Goal: Check status

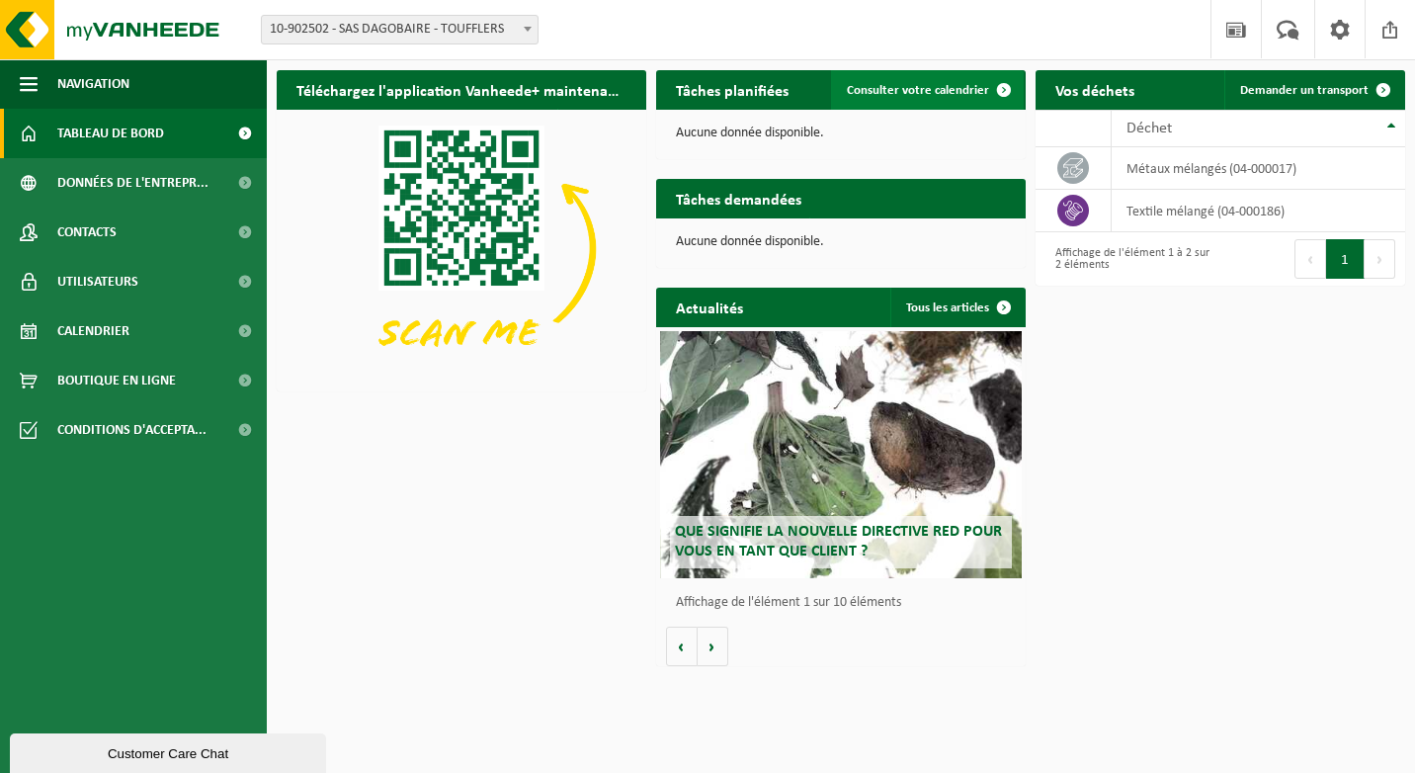
click at [941, 82] on link "Consulter votre calendrier" at bounding box center [927, 90] width 193 height 40
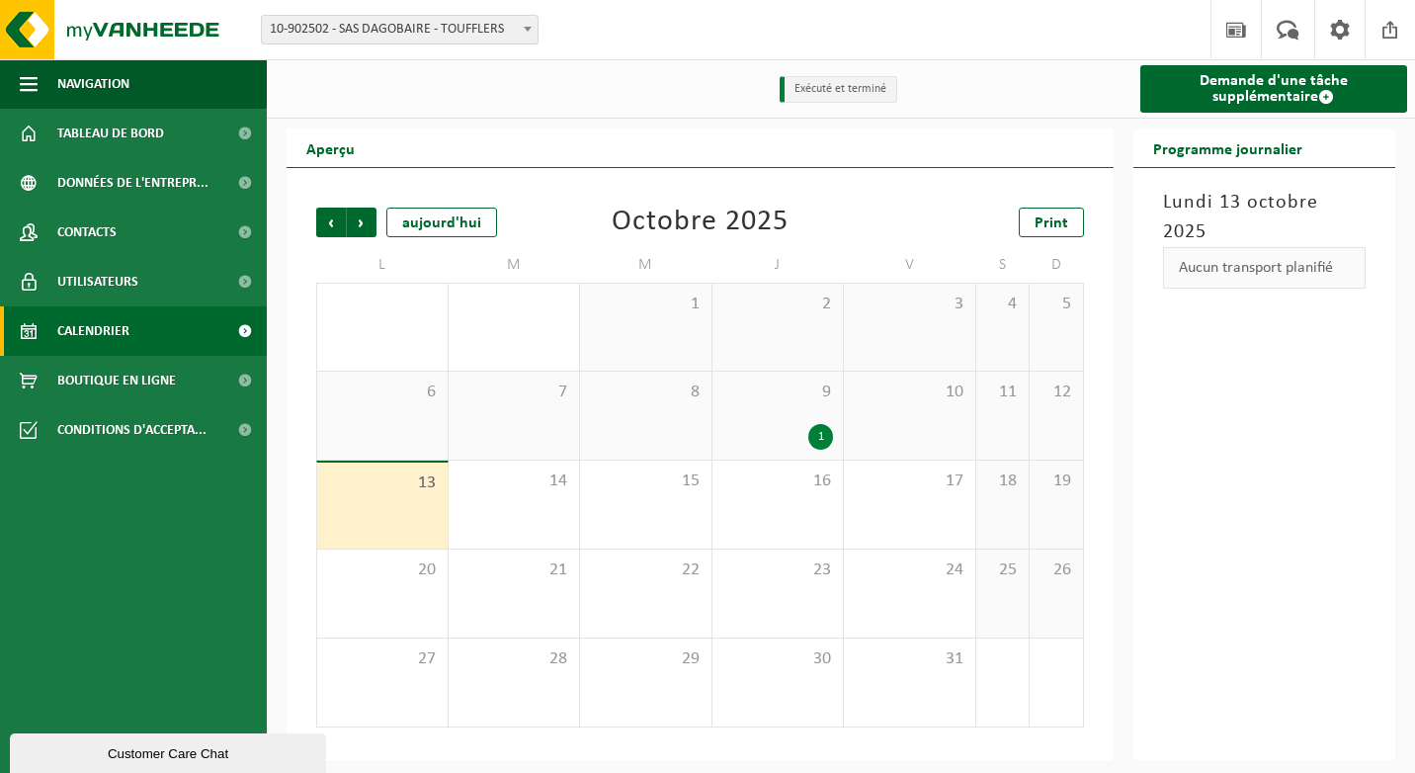
click at [734, 422] on div "9 1" at bounding box center [777, 416] width 131 height 88
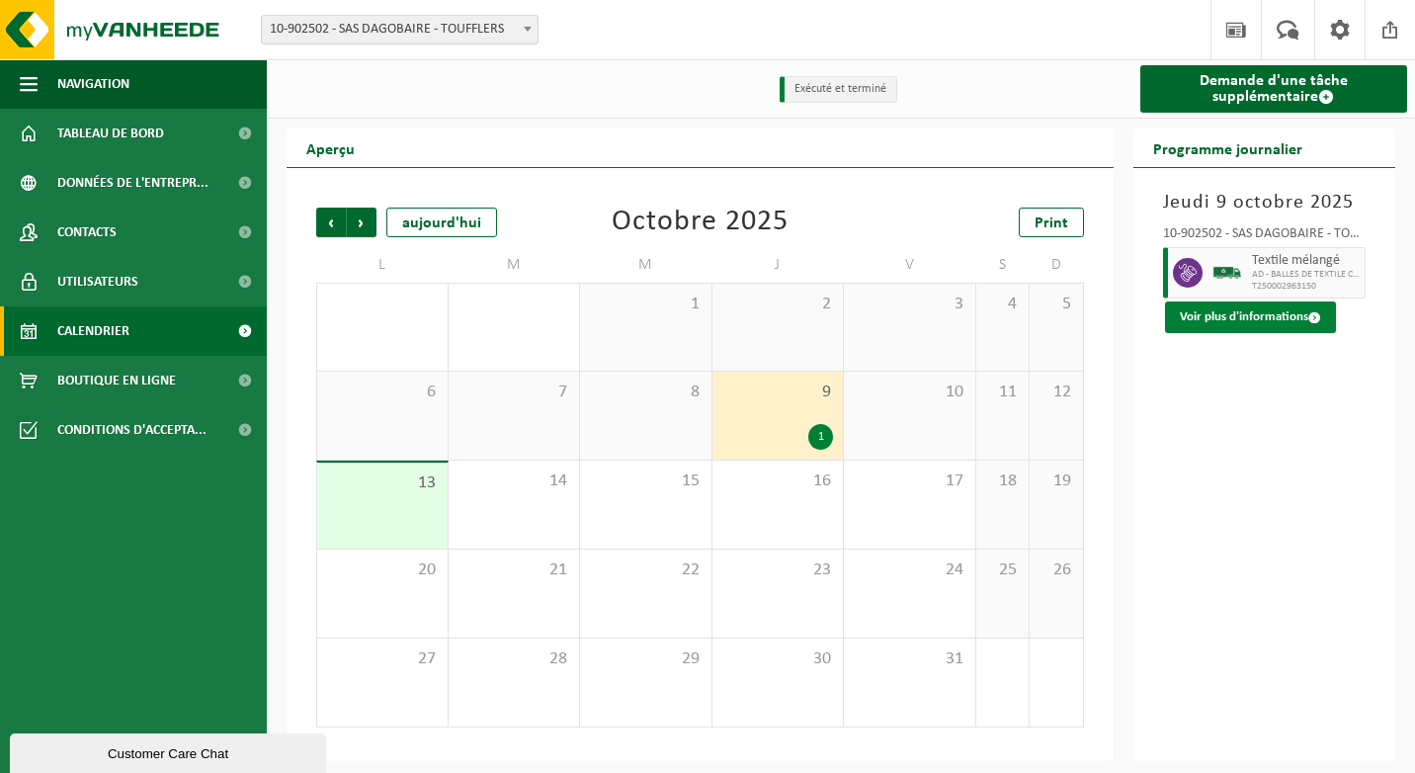
click at [1218, 309] on button "Voir plus d'informations" at bounding box center [1250, 317] width 171 height 32
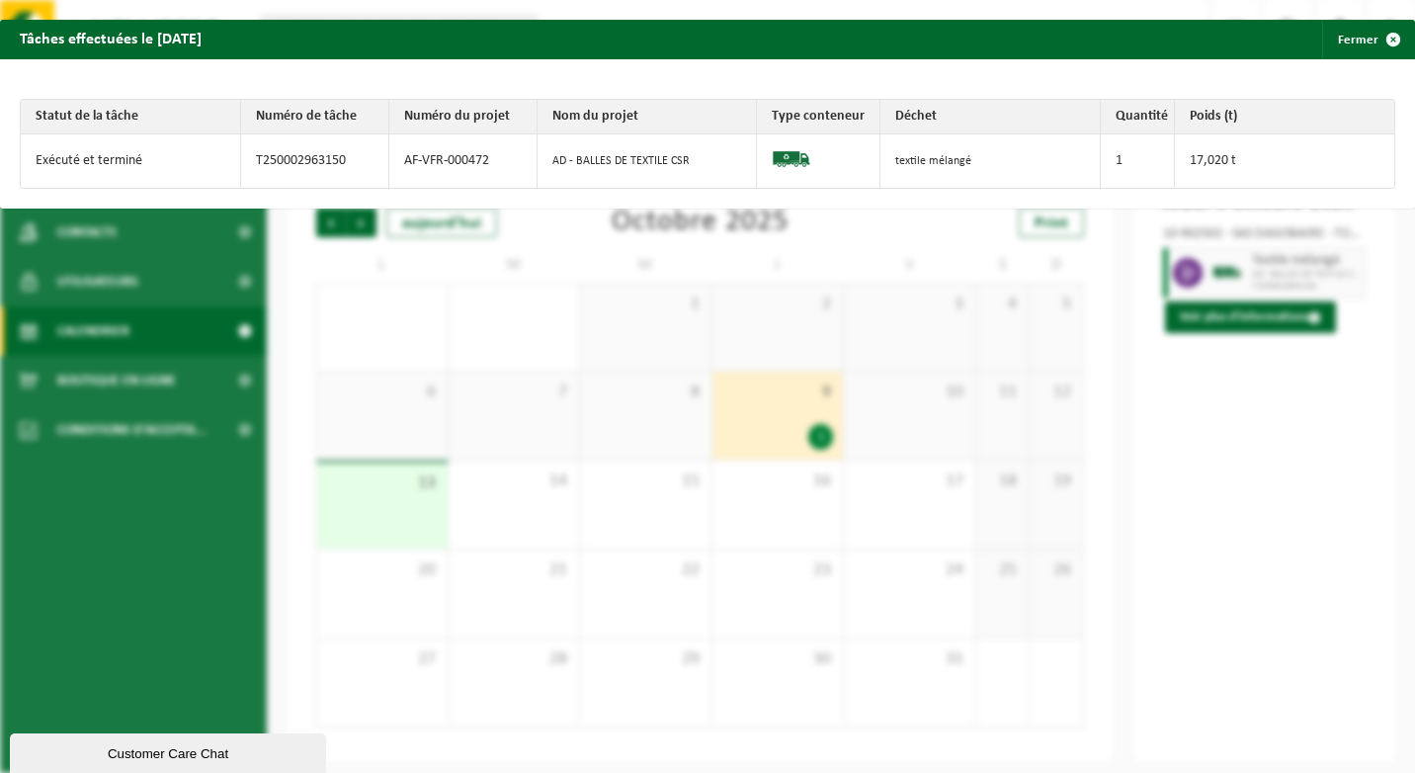
click at [703, 309] on div "Tâches effectuées le [DATE] Fermer Statut de la tâche Numéro de tâche Numéro du…" at bounding box center [707, 386] width 1415 height 773
